Goal: Task Accomplishment & Management: Complete application form

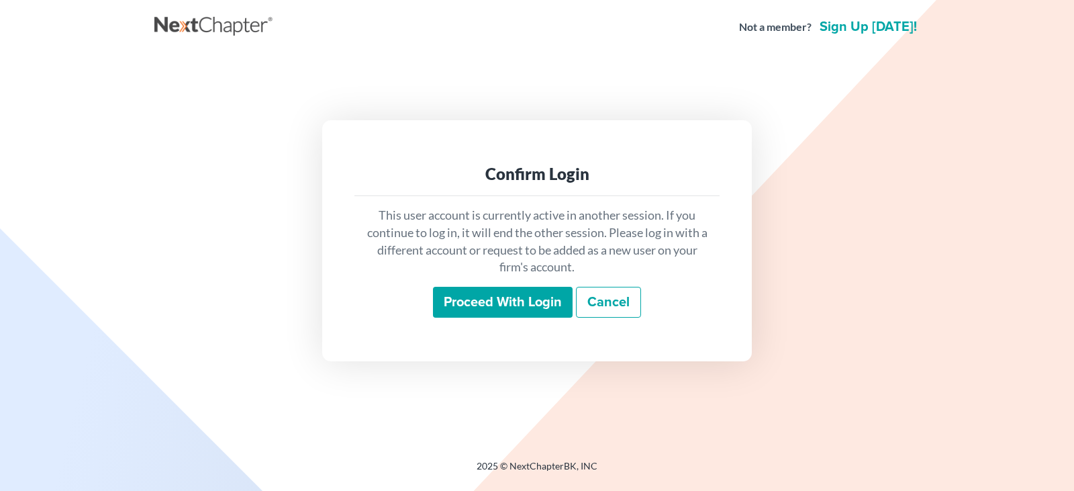
click at [518, 304] on input "Proceed with login" at bounding box center [503, 302] width 140 height 31
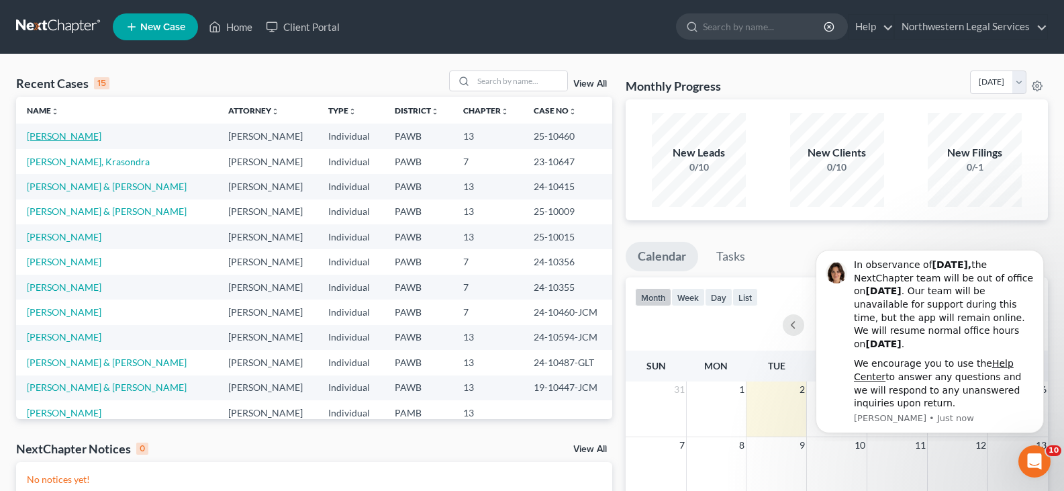
click at [38, 134] on link "Axtell, Bobbi" at bounding box center [64, 135] width 74 height 11
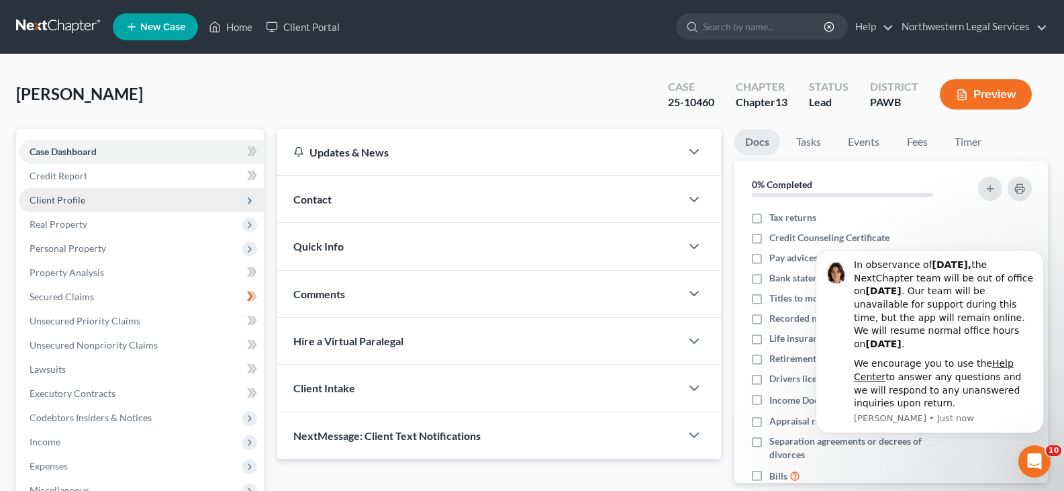
click at [46, 197] on span "Client Profile" at bounding box center [58, 199] width 56 height 11
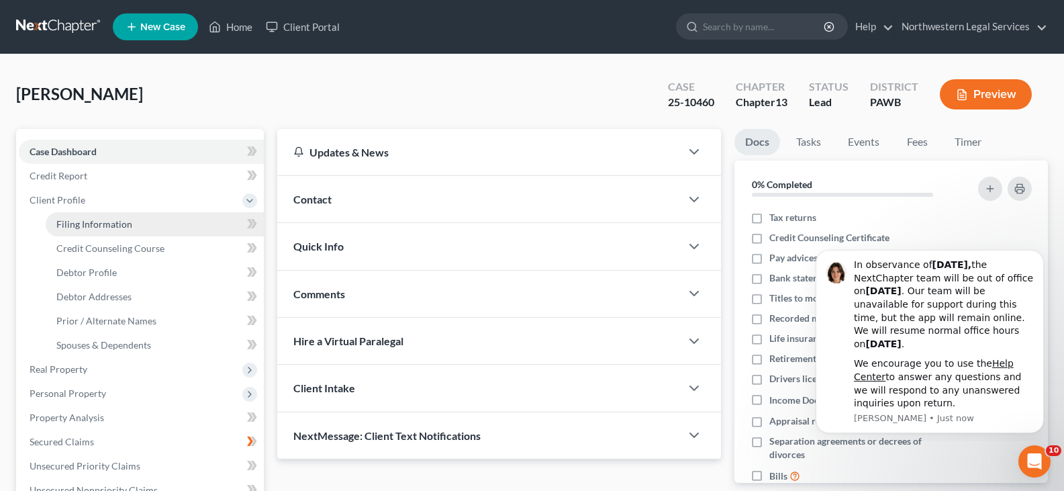
click at [71, 219] on span "Filing Information" at bounding box center [94, 223] width 76 height 11
select select "1"
select select "0"
select select "3"
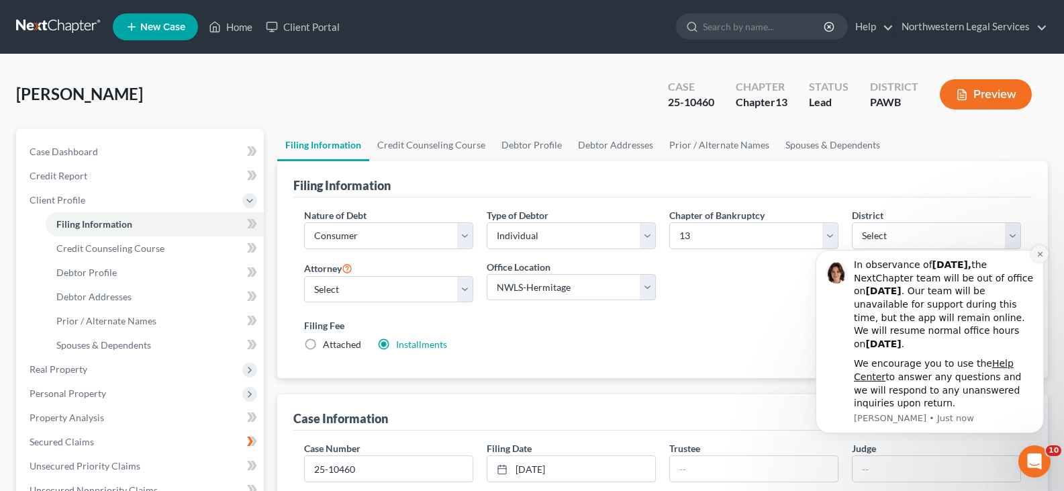
click at [1038, 253] on icon "Dismiss notification" at bounding box center [1039, 253] width 7 height 7
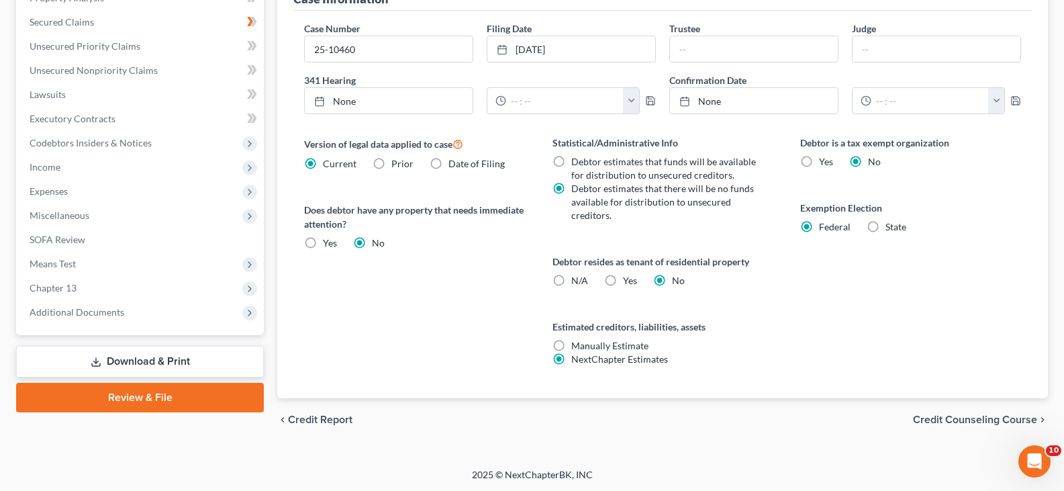
scroll to position [421, 0]
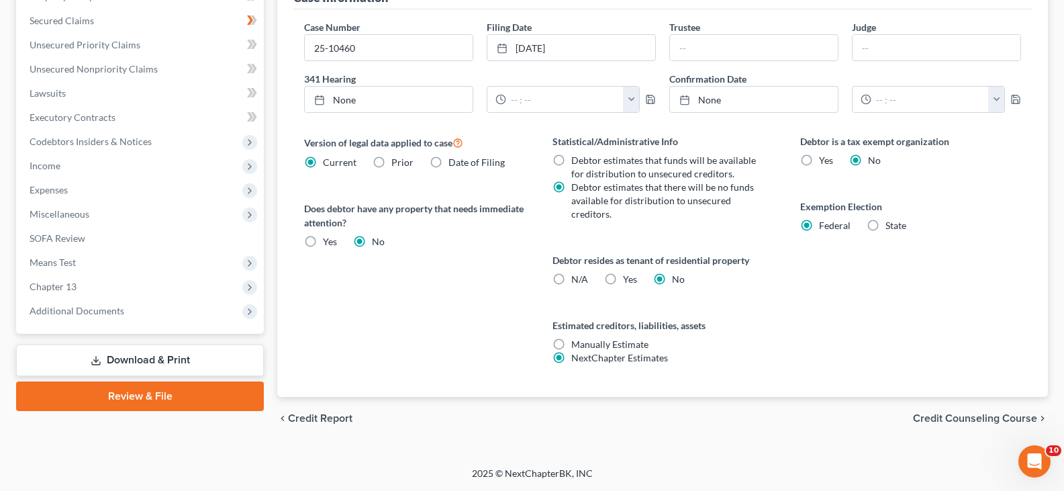
click at [1015, 417] on span "Credit Counseling Course" at bounding box center [975, 418] width 124 height 11
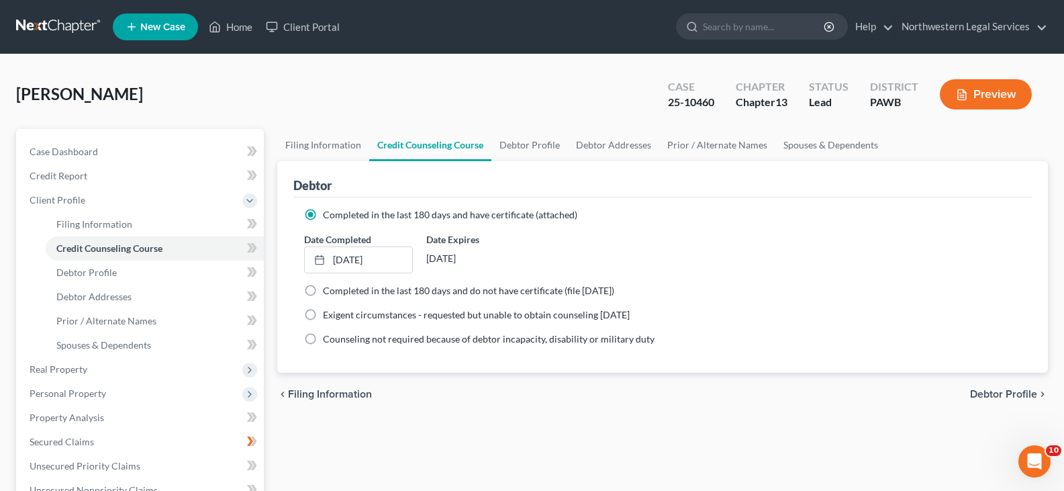
click at [1010, 389] on span "Debtor Profile" at bounding box center [1003, 394] width 67 height 11
select select "4"
select select "0"
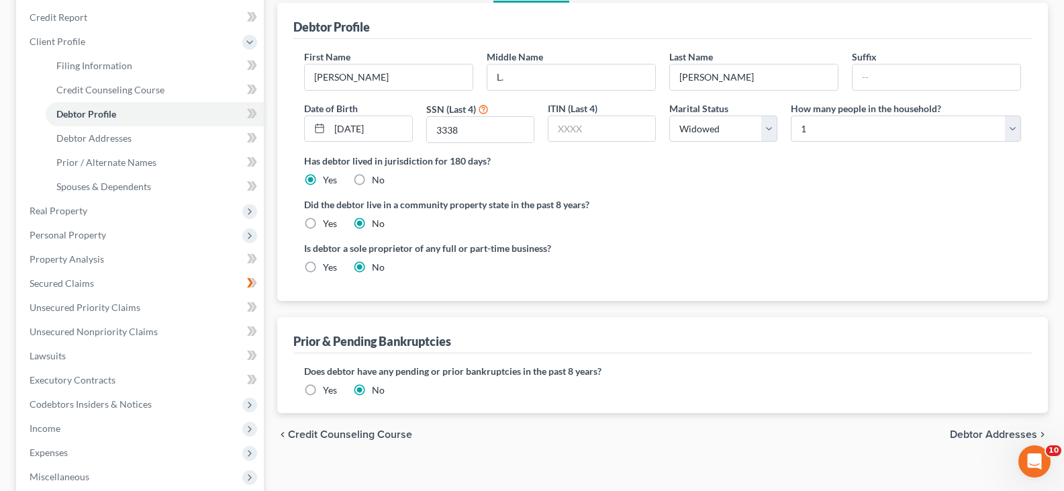
scroll to position [201, 0]
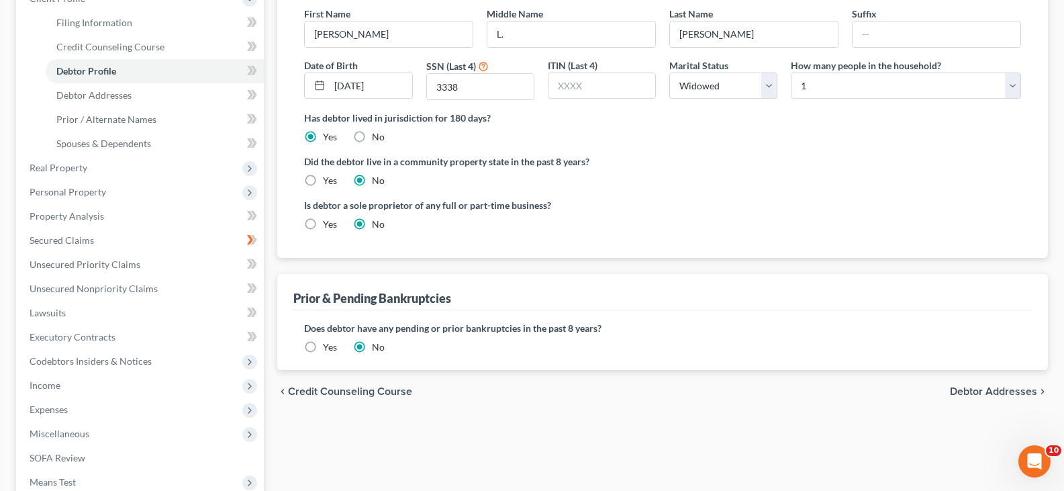
click at [1010, 386] on span "Debtor Addresses" at bounding box center [993, 391] width 87 height 11
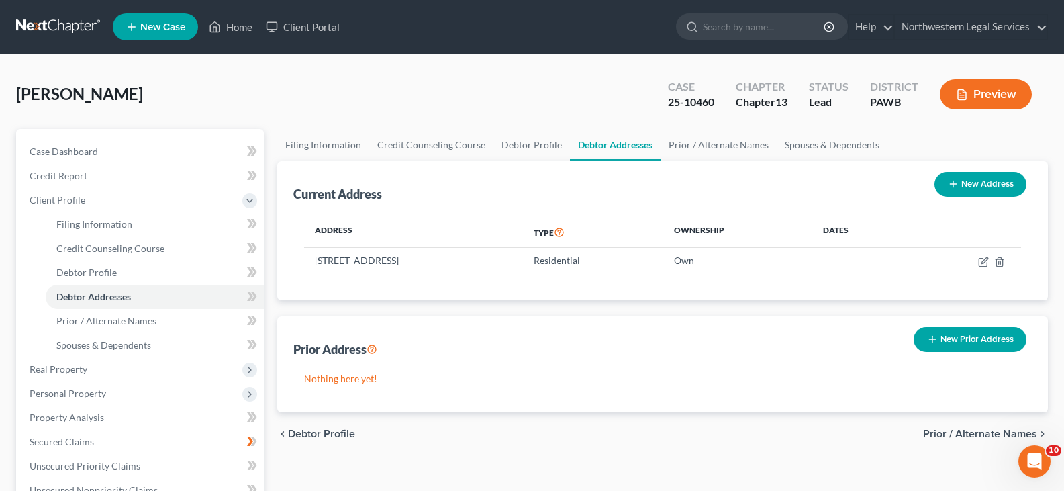
click at [960, 431] on span "Prior / Alternate Names" at bounding box center [980, 433] width 114 height 11
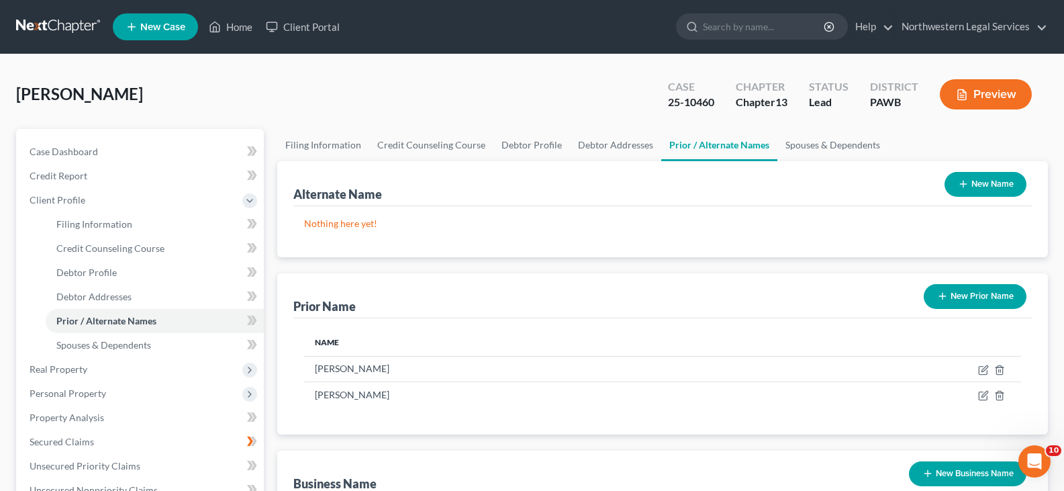
click at [972, 475] on button "New Business Name" at bounding box center [967, 473] width 117 height 25
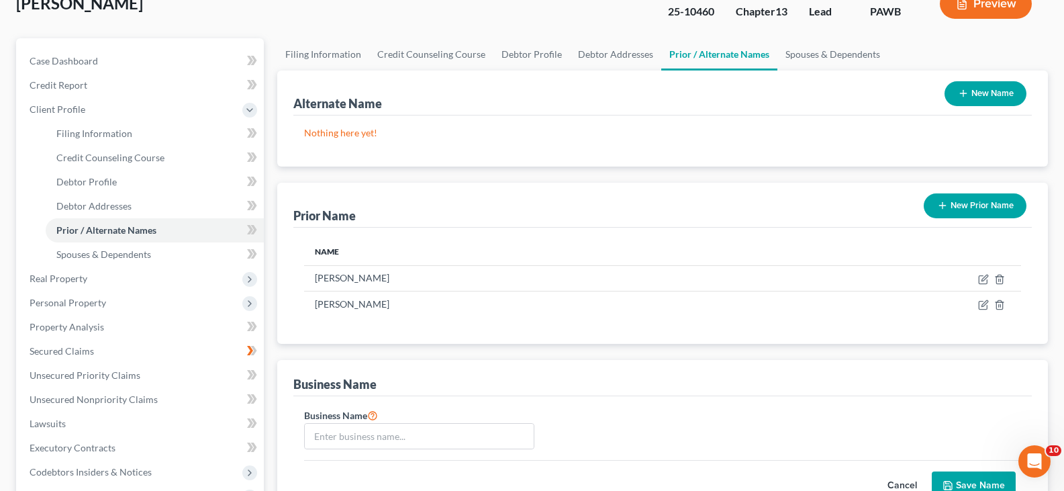
scroll to position [336, 0]
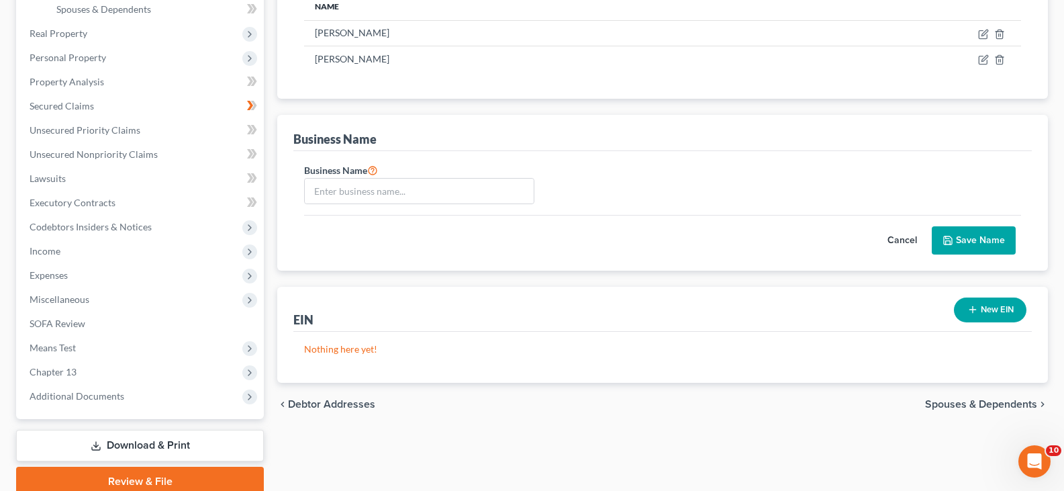
click at [972, 403] on span "Spouses & Dependents" at bounding box center [981, 404] width 112 height 11
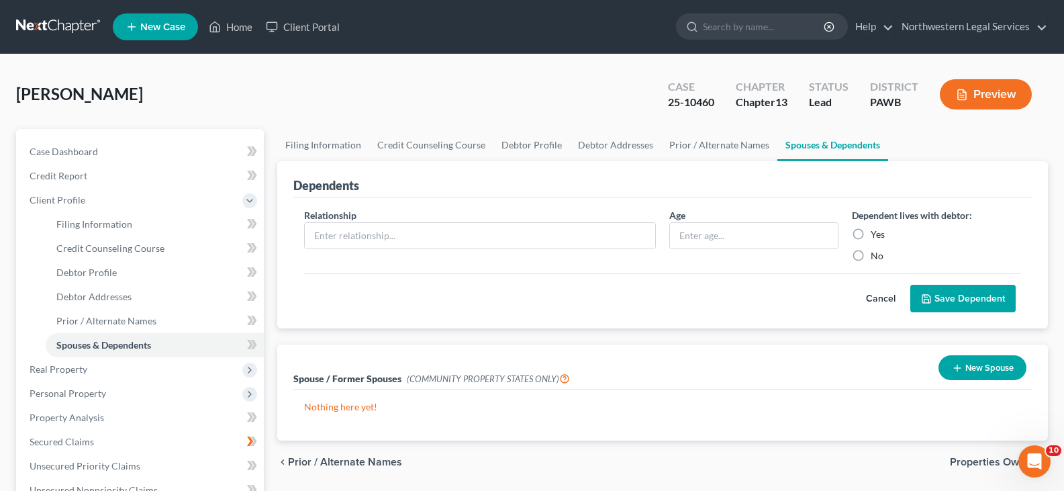
click at [977, 461] on span "Properties Owned" at bounding box center [993, 461] width 87 height 11
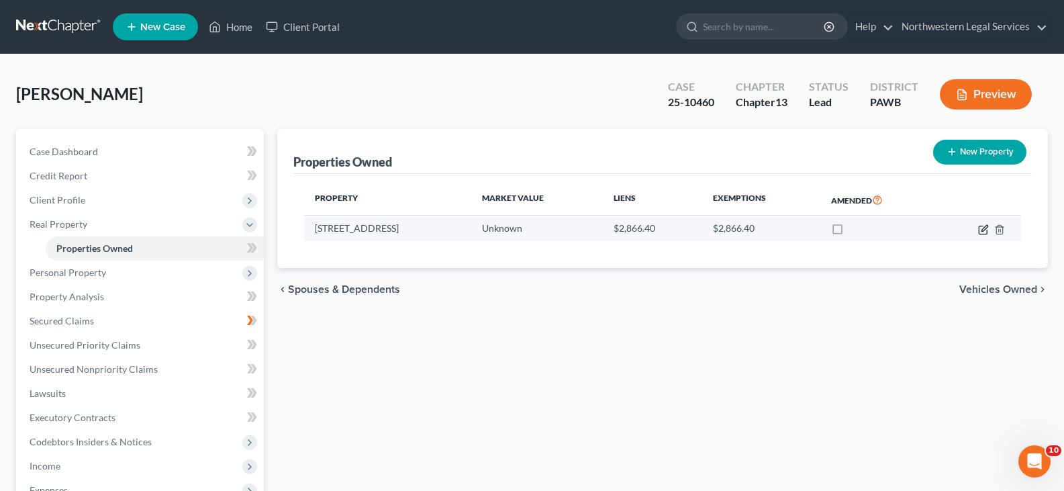
click at [980, 232] on icon "button" at bounding box center [983, 229] width 11 height 11
select select "39"
select select "0"
